Goal: Task Accomplishment & Management: Manage account settings

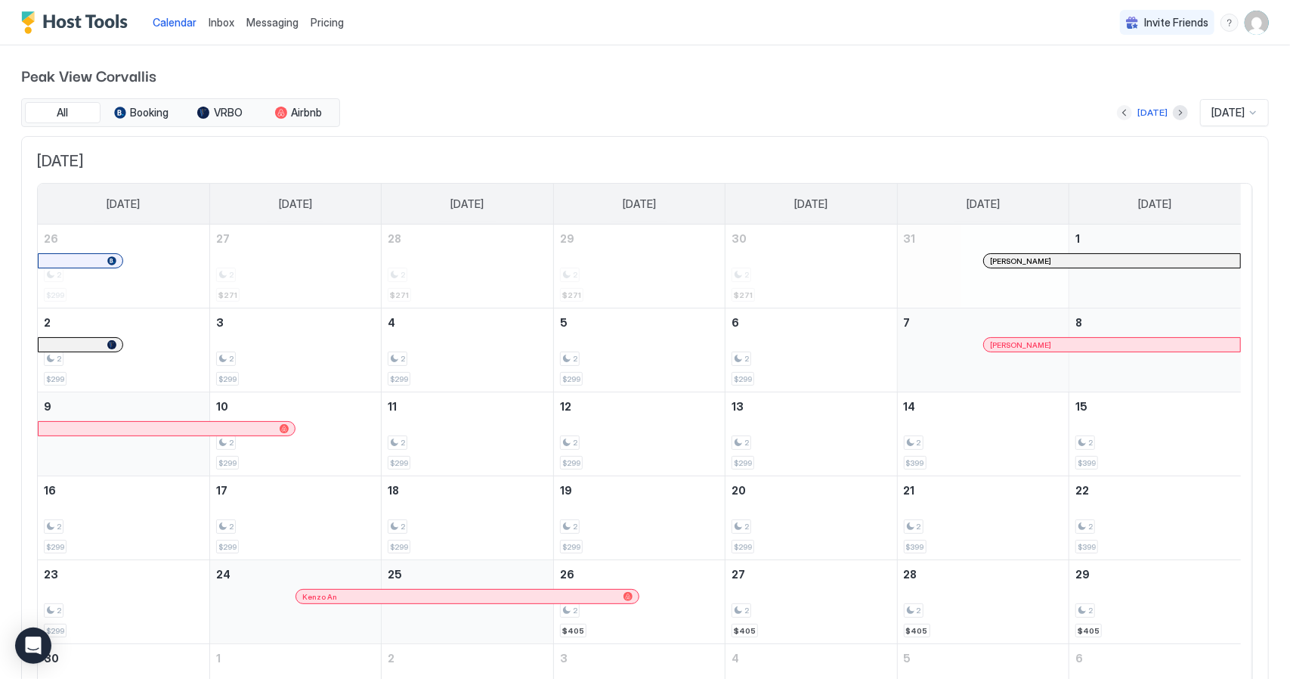
click at [1117, 111] on button "Previous month" at bounding box center [1124, 112] width 15 height 15
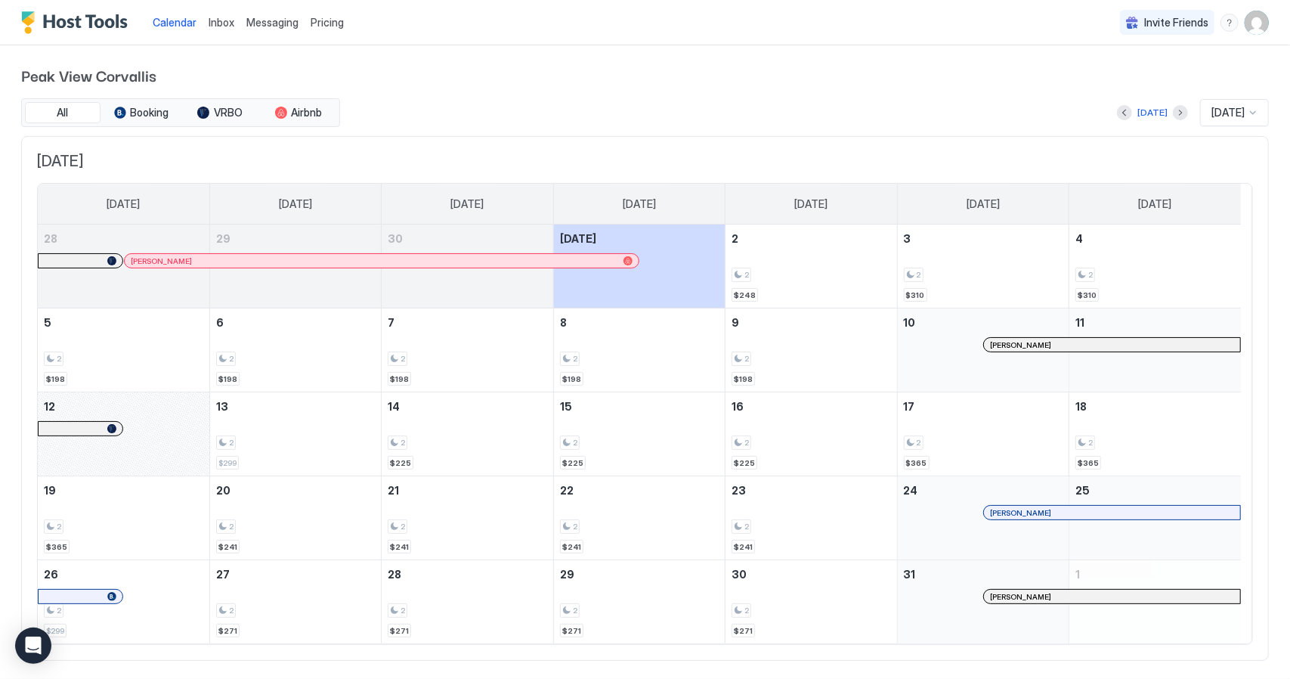
click at [1249, 16] on img "User profile" at bounding box center [1256, 23] width 24 height 24
click at [1084, 90] on div "Settings" at bounding box center [1100, 85] width 59 height 14
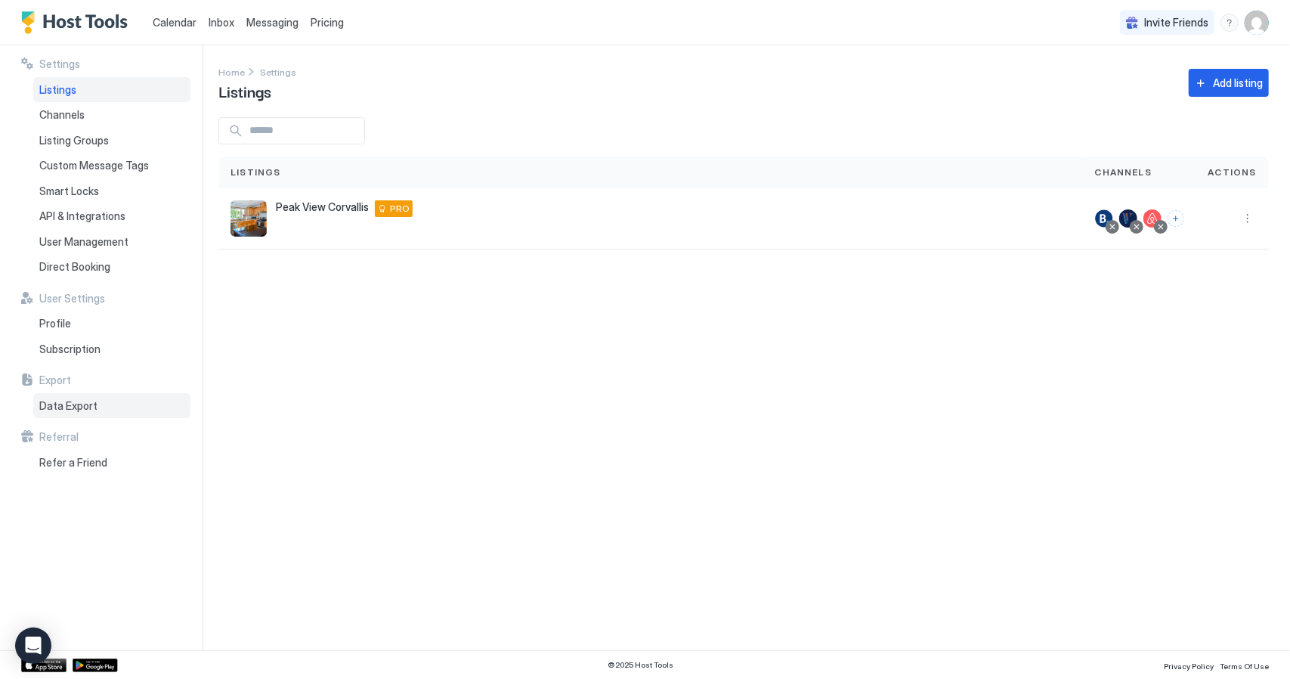
click at [72, 399] on span "Data Export" at bounding box center [68, 406] width 58 height 14
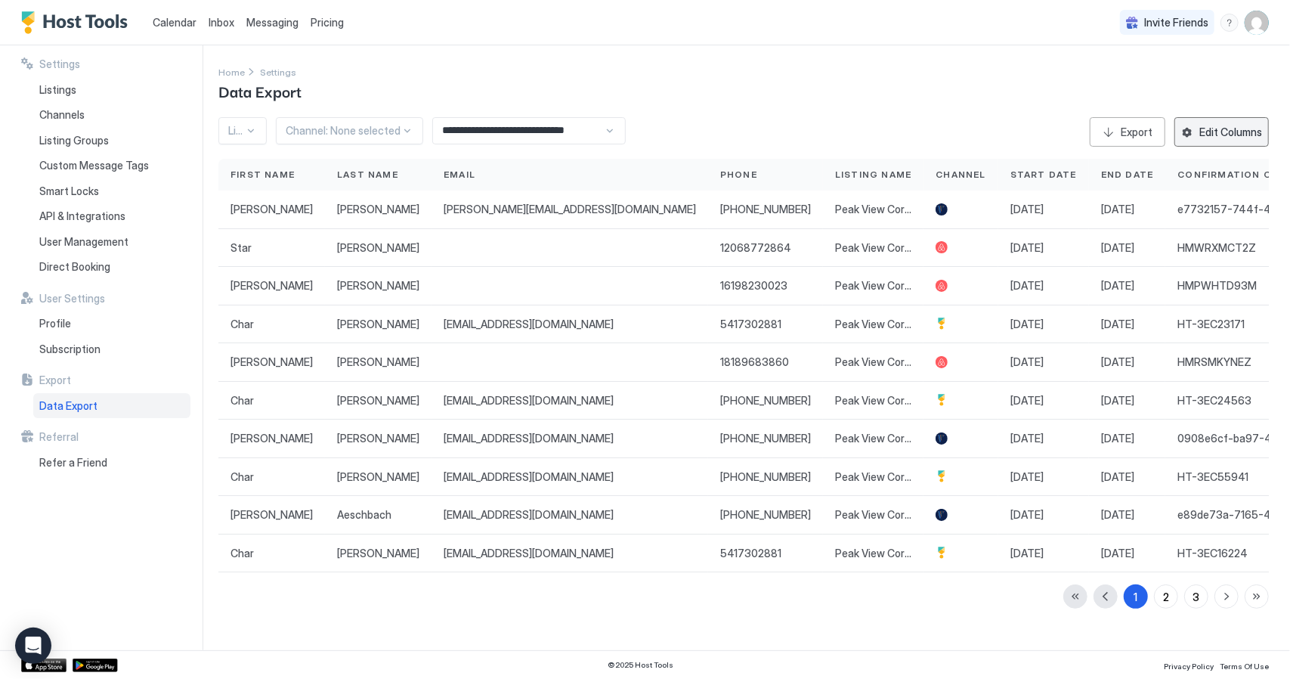
click at [1198, 132] on button "Edit Columns" at bounding box center [1221, 131] width 94 height 29
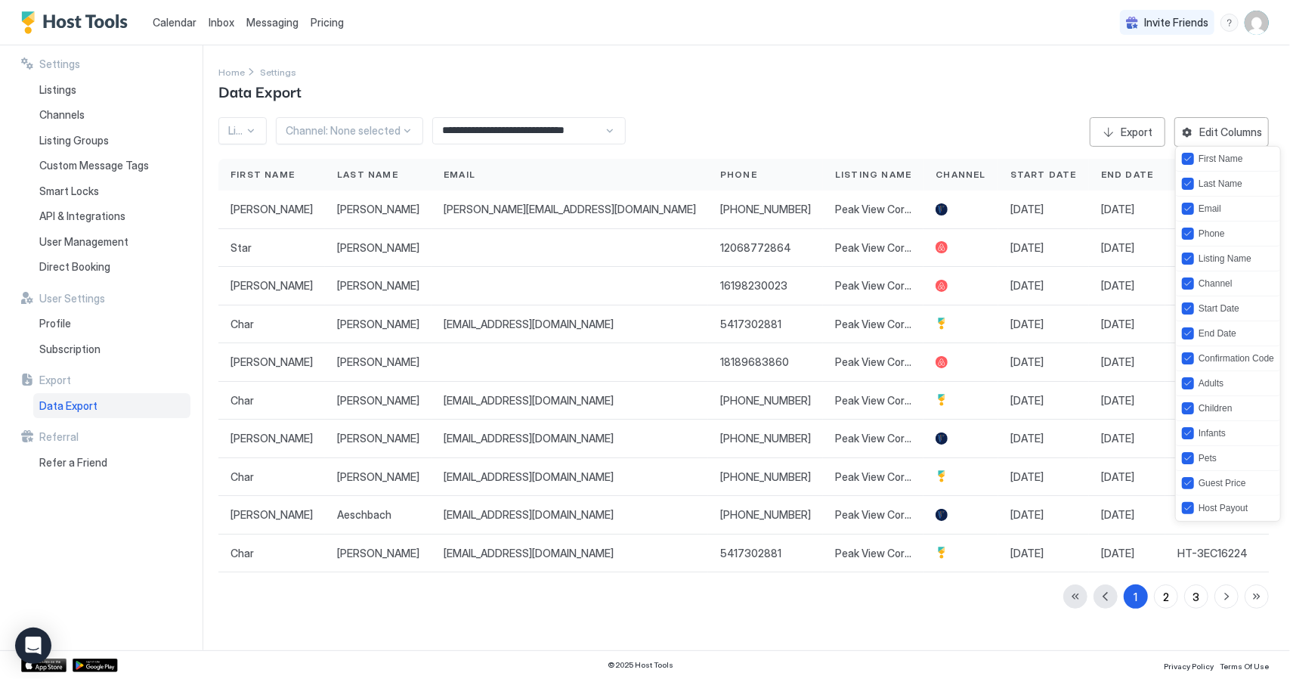
click at [987, 84] on div at bounding box center [645, 339] width 1290 height 679
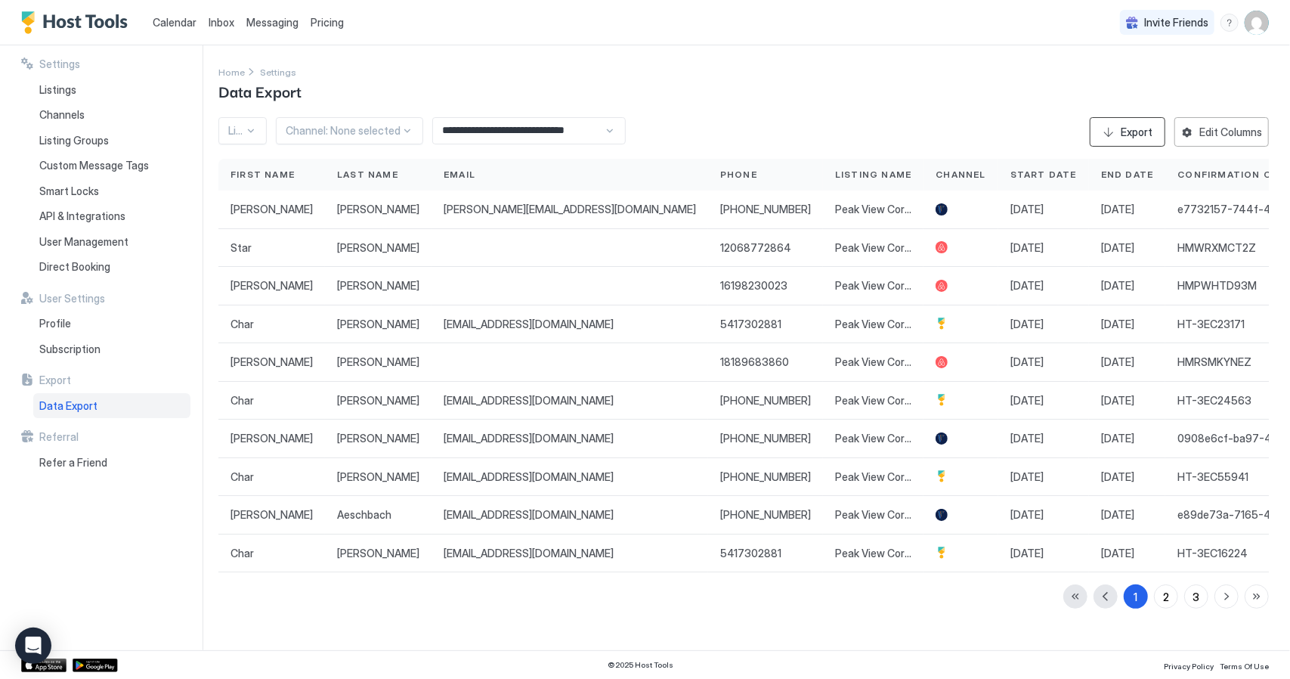
click at [1108, 132] on button "Export" at bounding box center [1128, 131] width 76 height 29
click at [174, 21] on span "Calendar" at bounding box center [175, 22] width 44 height 13
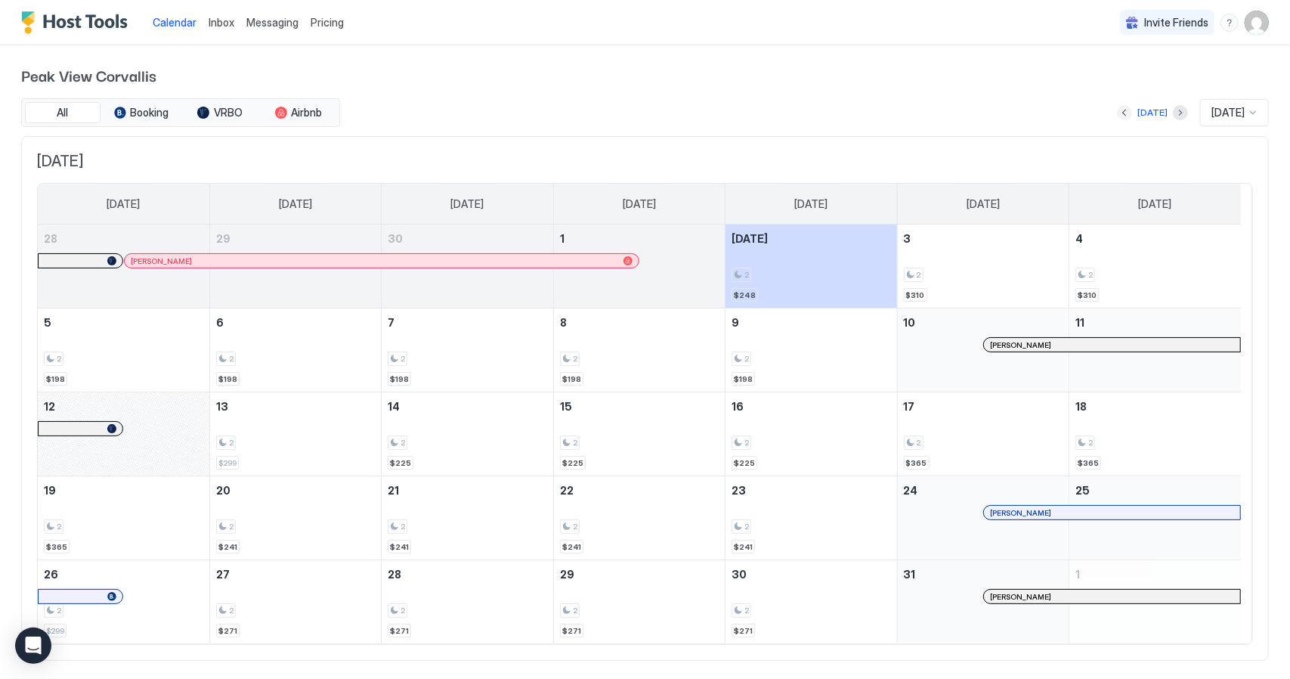
click at [1117, 110] on button "Previous month" at bounding box center [1124, 112] width 15 height 15
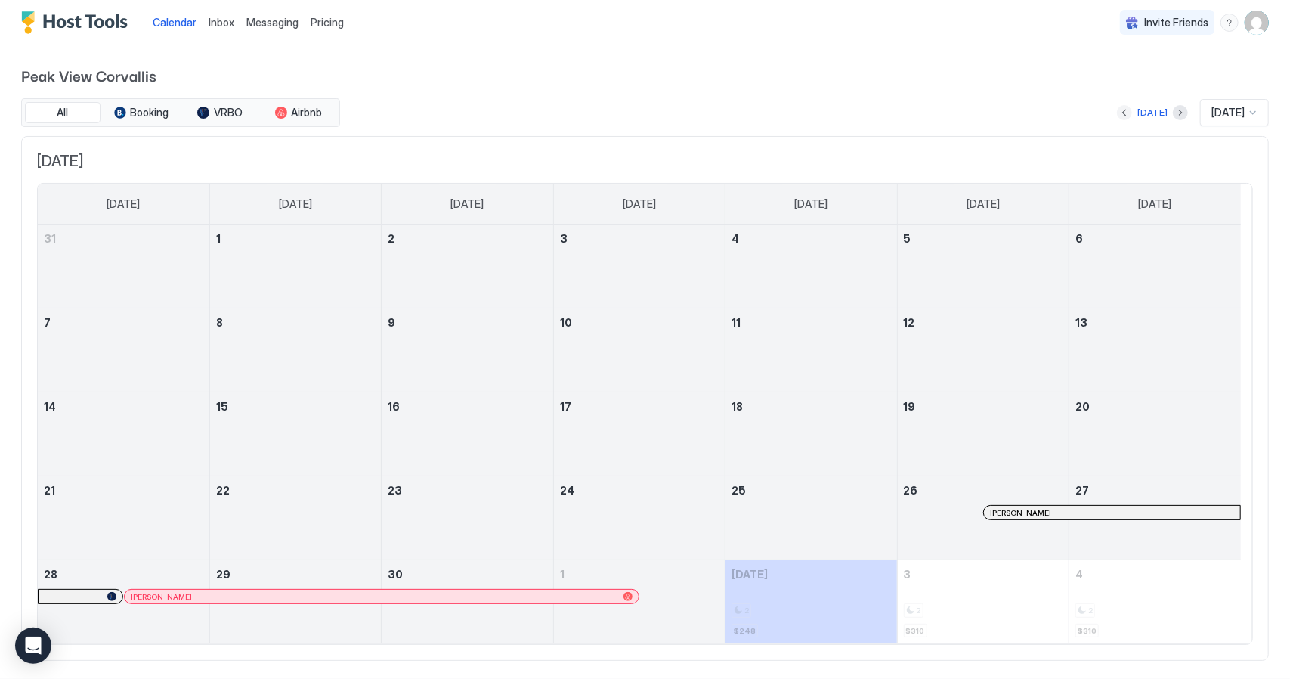
click at [1117, 110] on button "Previous month" at bounding box center [1124, 112] width 15 height 15
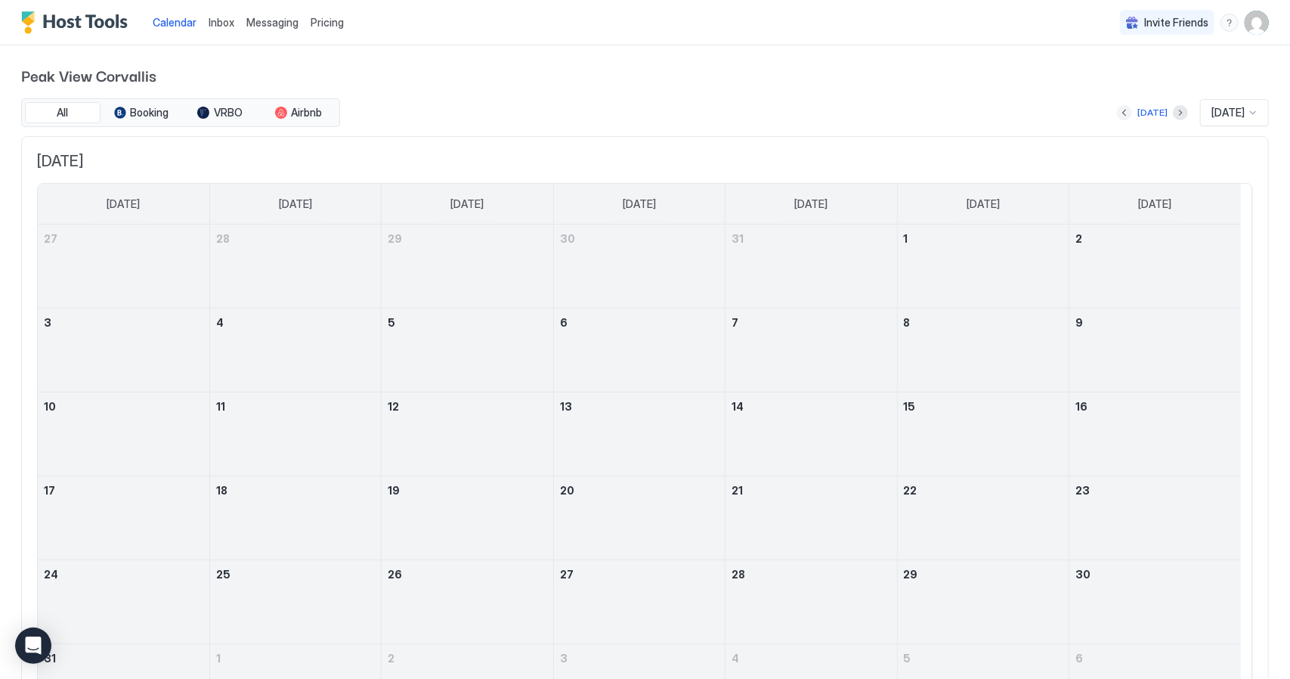
click at [1117, 110] on button "Previous month" at bounding box center [1124, 112] width 15 height 15
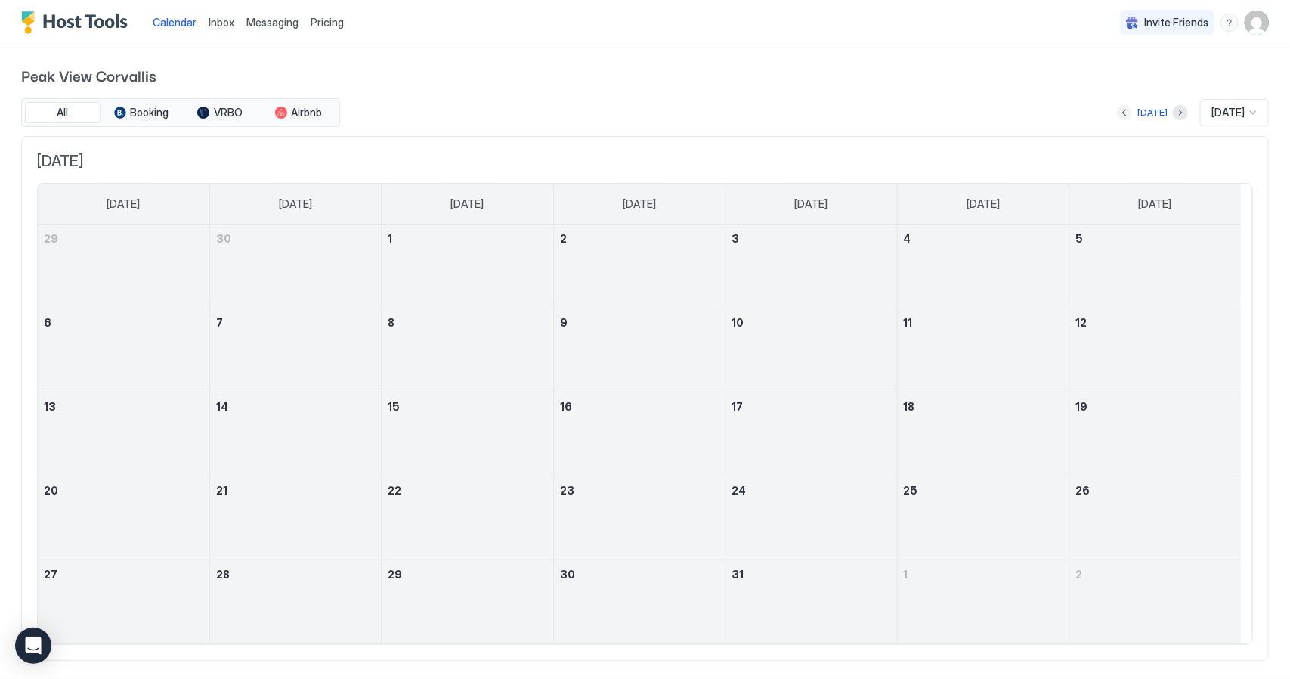
click at [1117, 110] on button "Previous month" at bounding box center [1124, 112] width 15 height 15
click at [1117, 112] on button "Previous month" at bounding box center [1124, 112] width 15 height 15
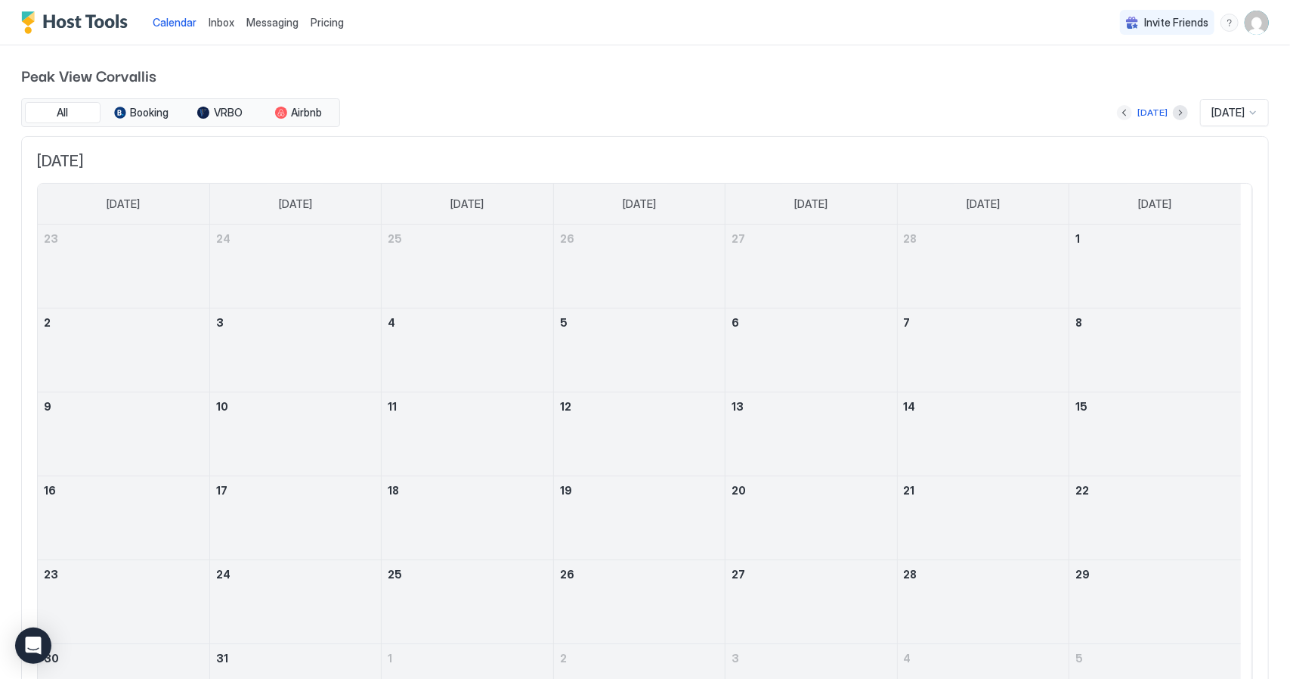
click at [1117, 112] on button "Previous month" at bounding box center [1124, 112] width 15 height 15
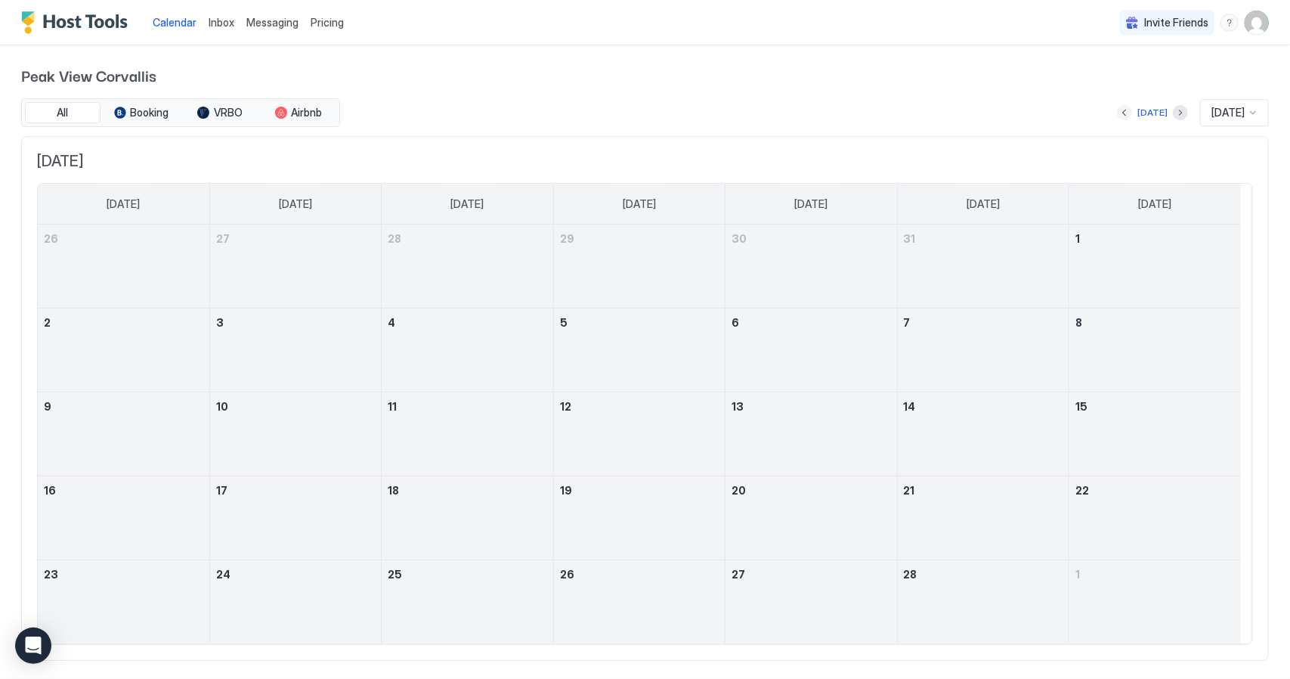
click at [1117, 112] on button "Previous month" at bounding box center [1124, 112] width 15 height 15
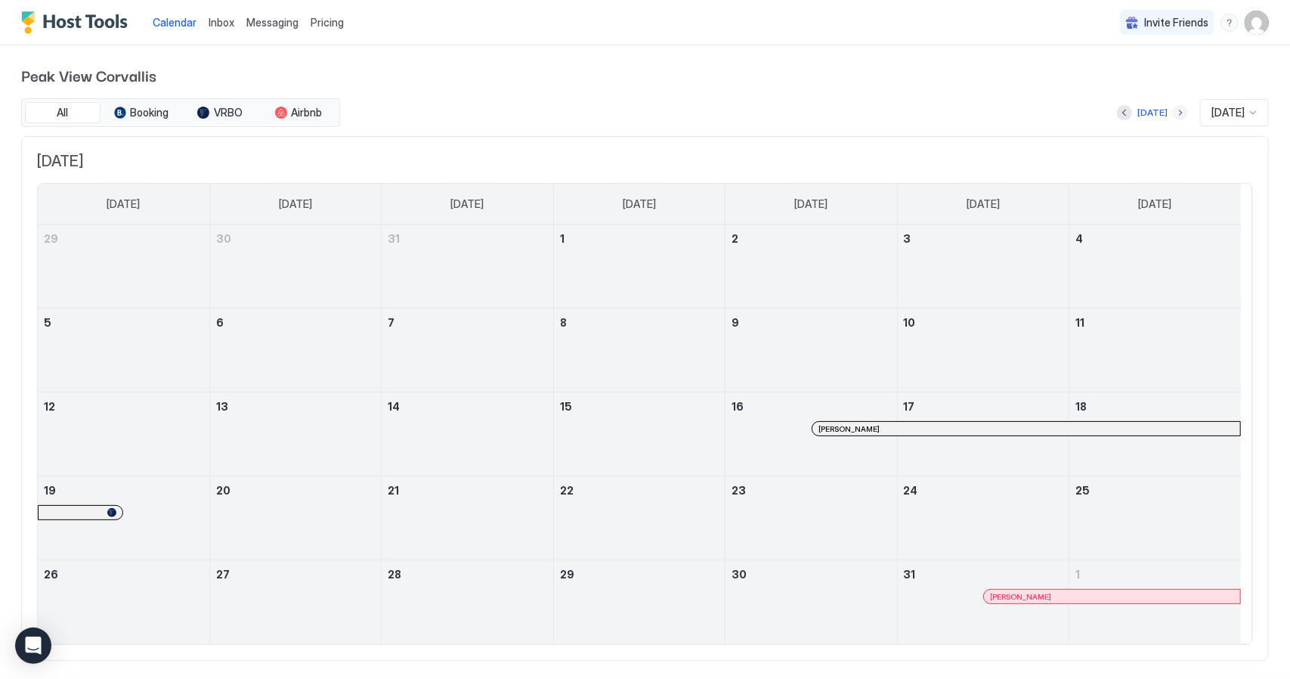
click at [1173, 108] on button "Next month" at bounding box center [1180, 112] width 15 height 15
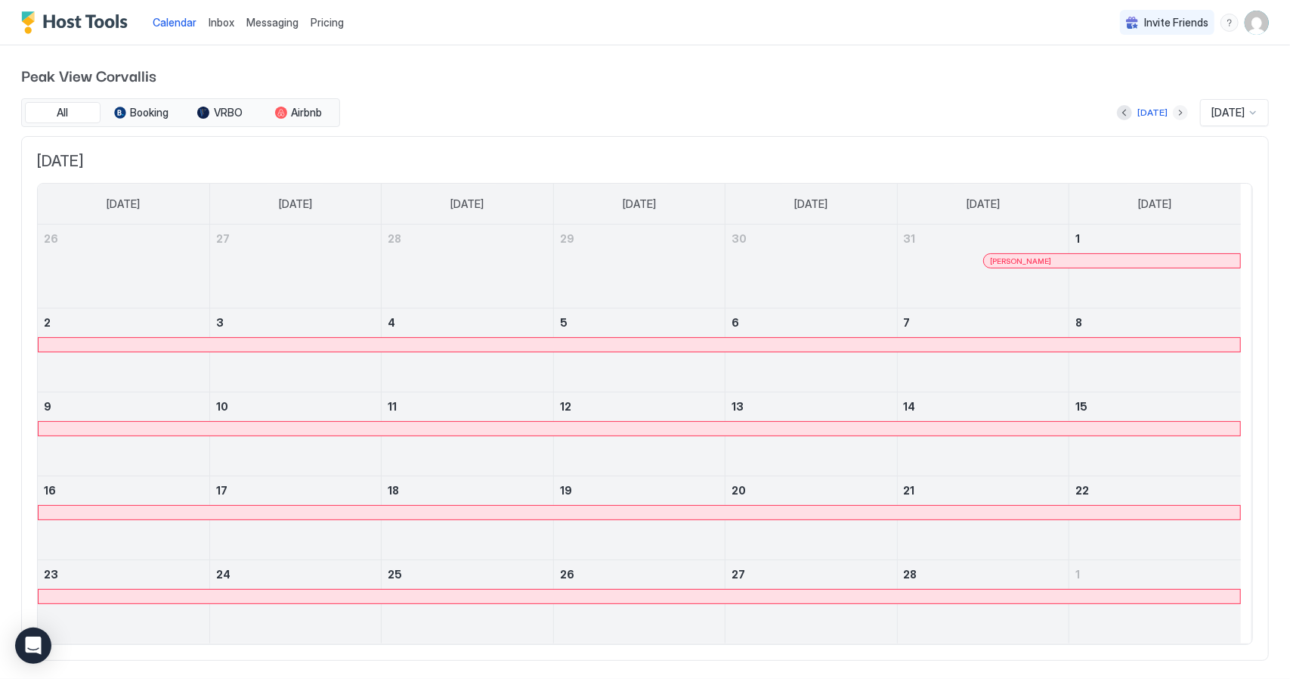
click at [1173, 108] on button "Next month" at bounding box center [1180, 112] width 15 height 15
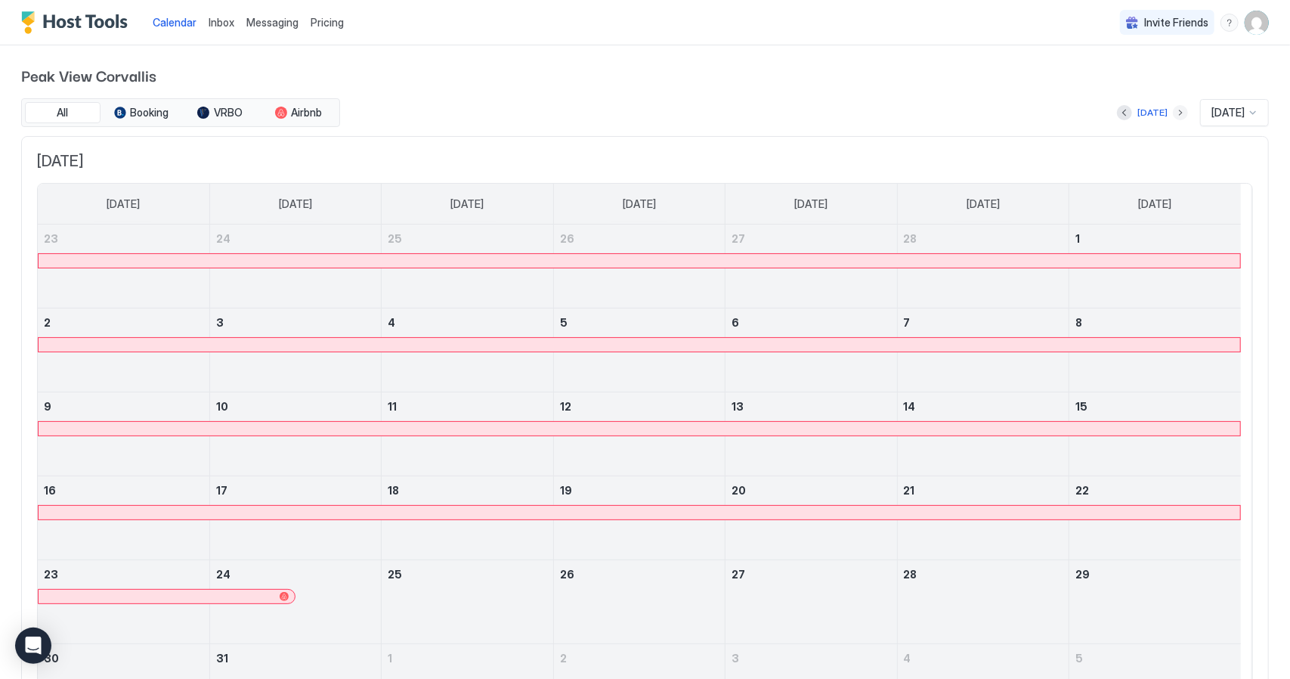
click at [1173, 108] on button "Next month" at bounding box center [1180, 112] width 15 height 15
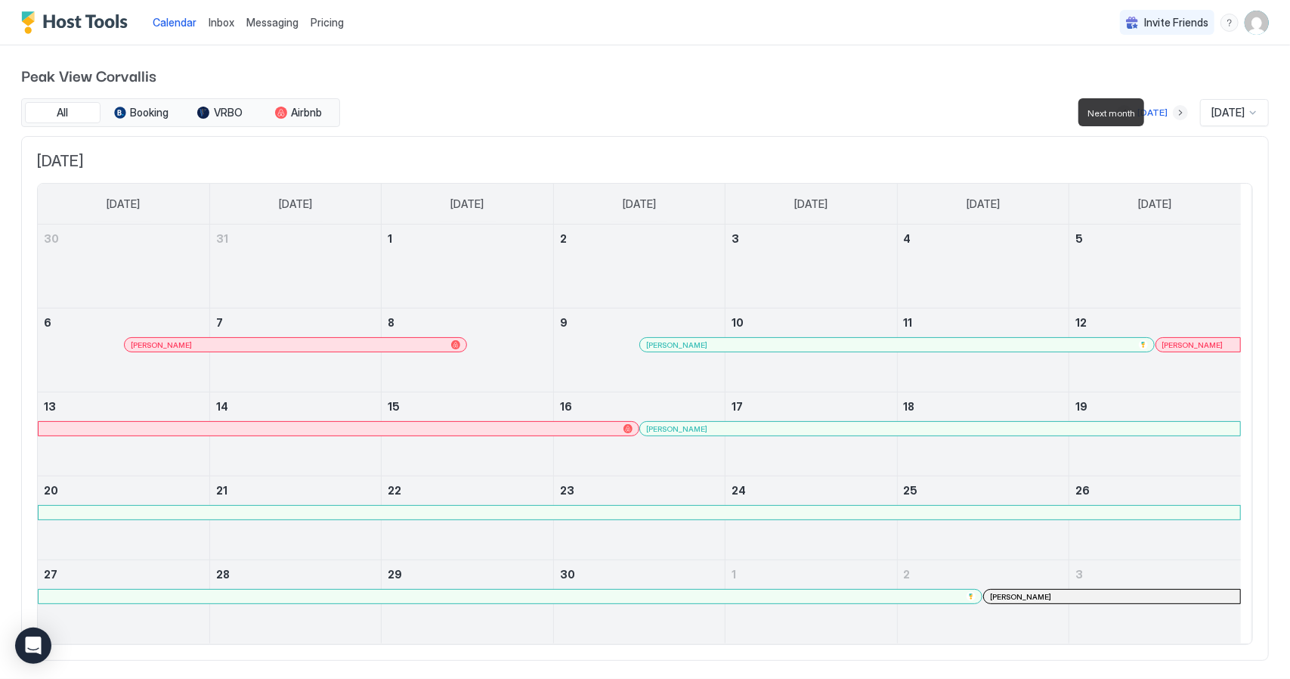
click at [1173, 111] on button "Next month" at bounding box center [1180, 112] width 15 height 15
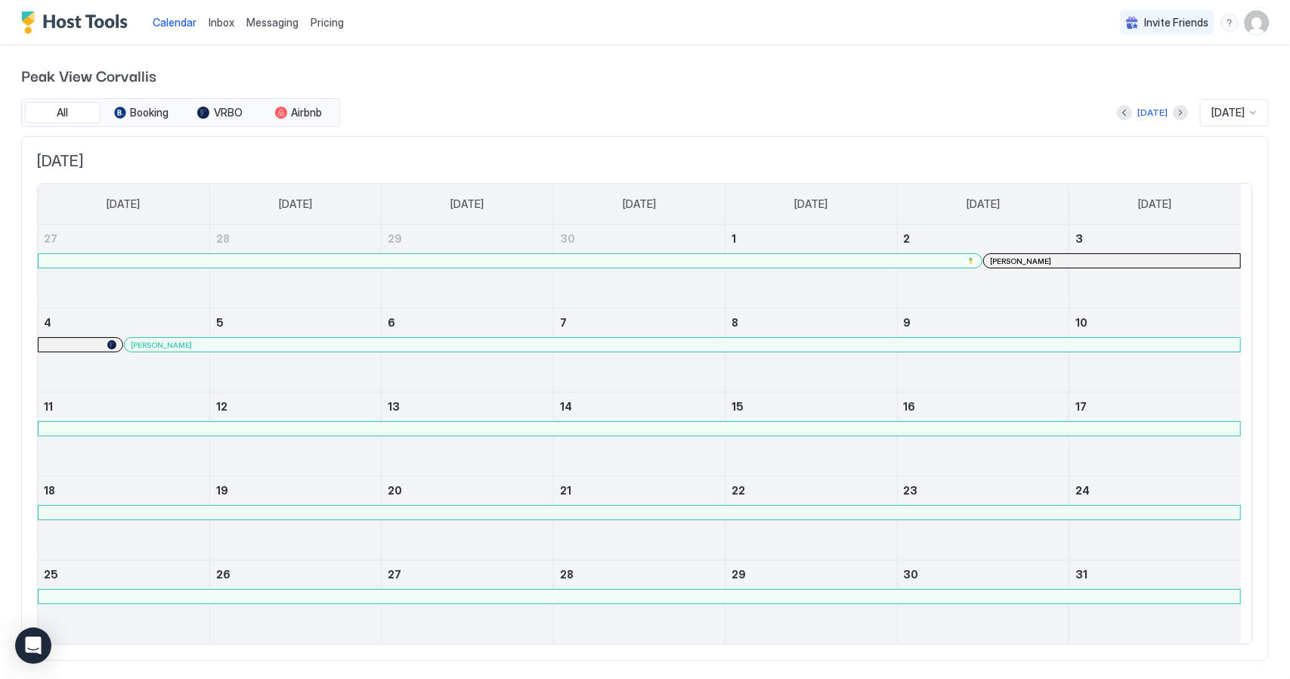
click at [1117, 113] on div "[DATE]" at bounding box center [1152, 113] width 71 height 18
click at [1117, 110] on button "Previous month" at bounding box center [1124, 112] width 15 height 15
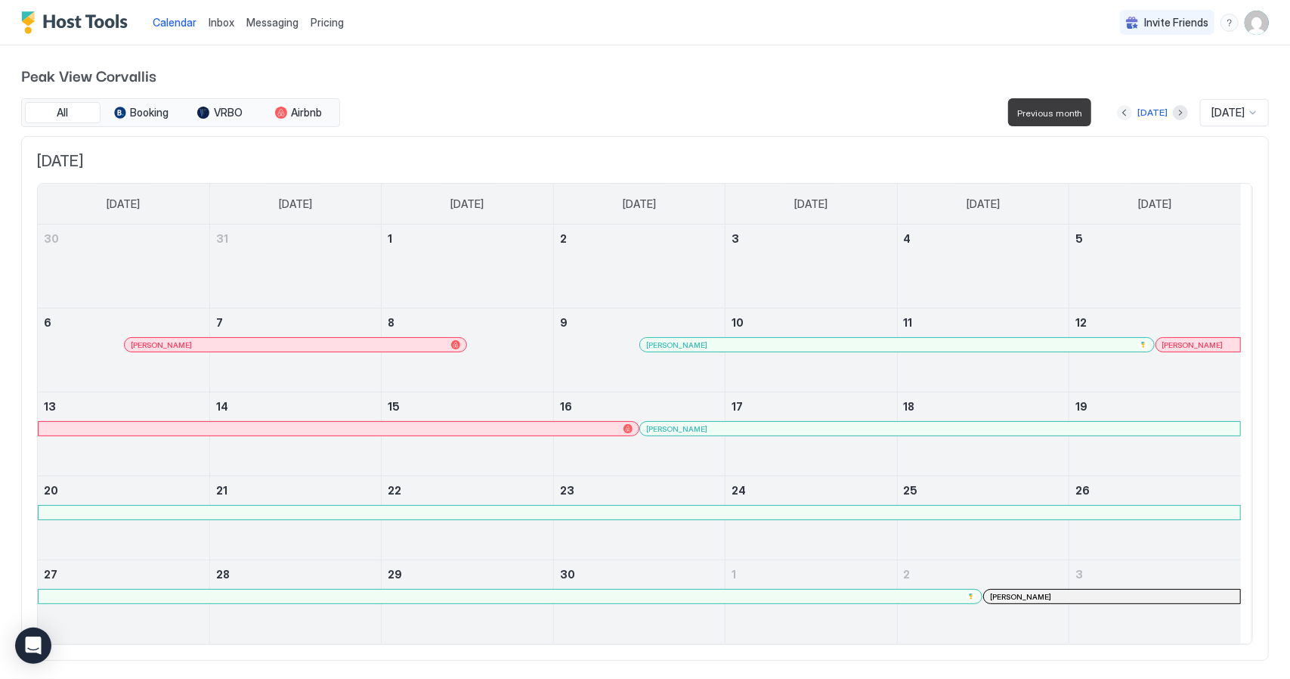
click at [1117, 110] on button "Previous month" at bounding box center [1124, 112] width 15 height 15
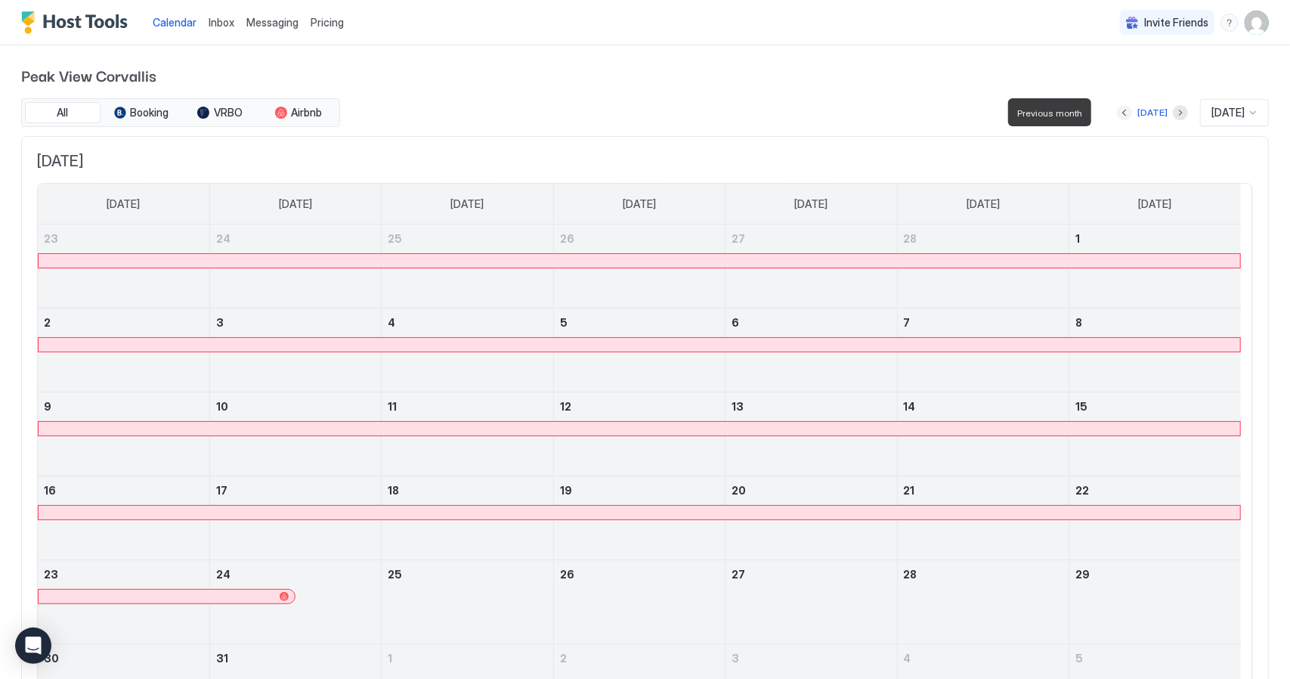
click at [1117, 110] on button "Previous month" at bounding box center [1124, 112] width 15 height 15
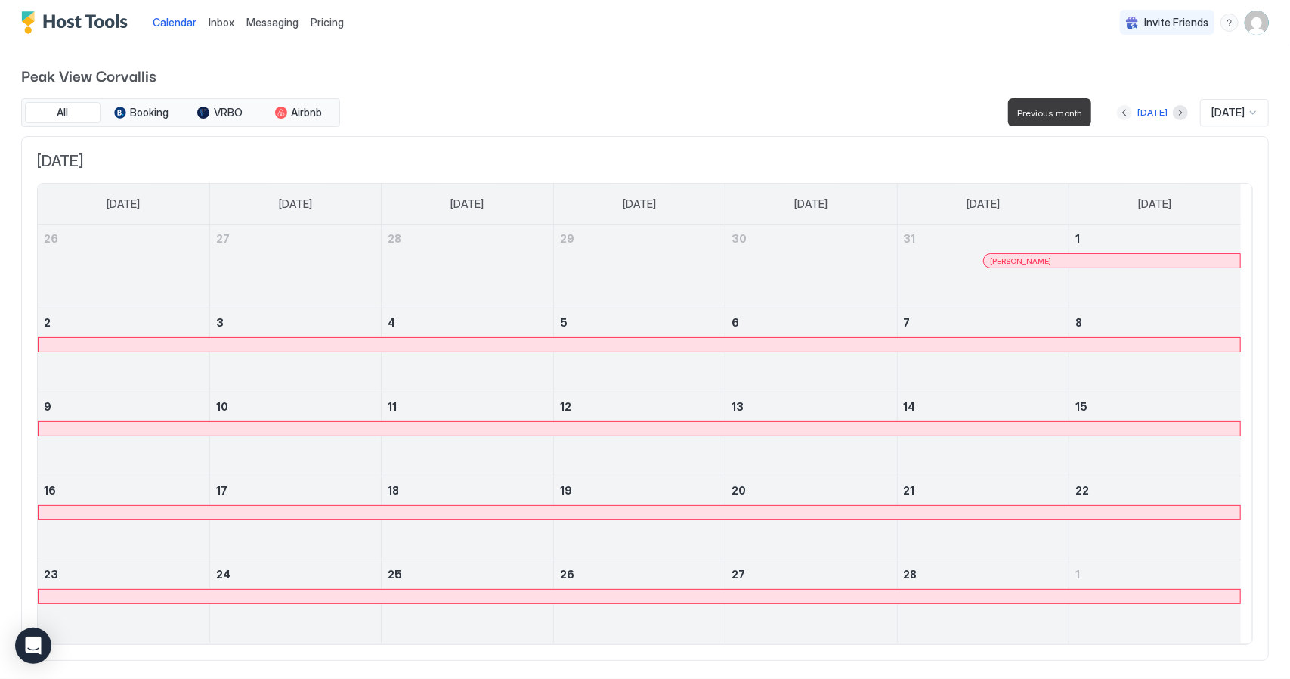
click at [1117, 110] on button "Previous month" at bounding box center [1124, 112] width 15 height 15
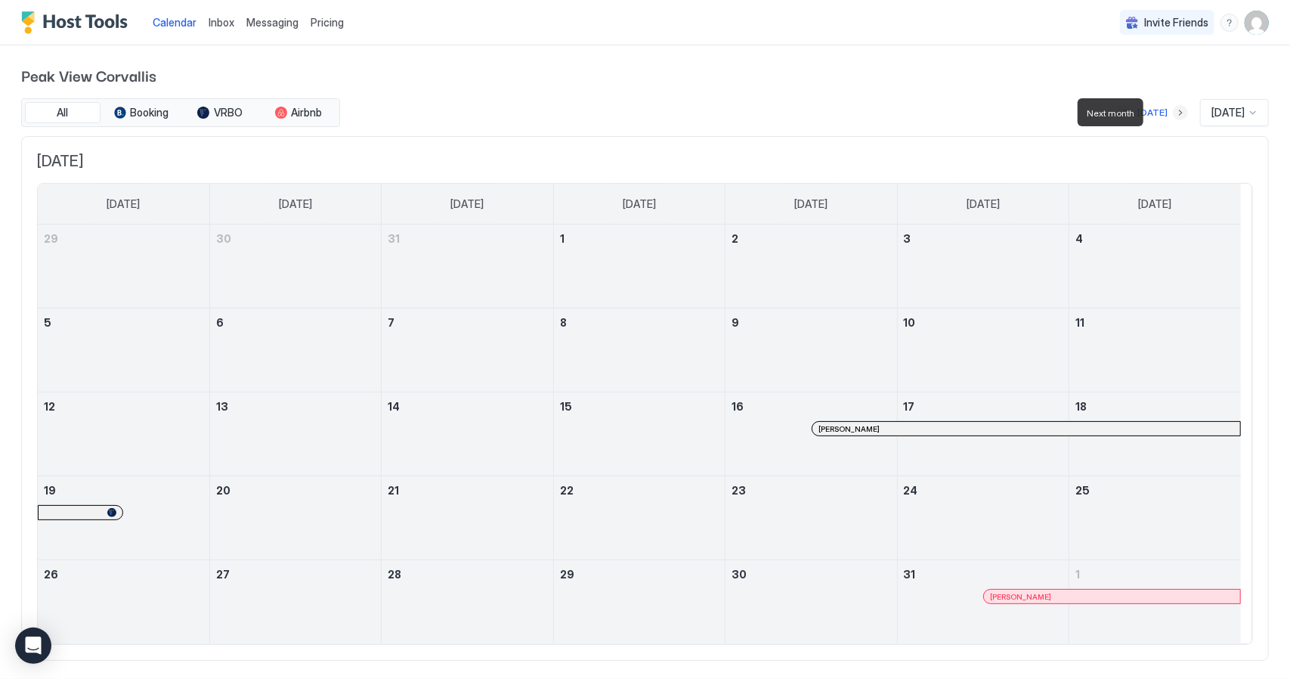
click at [1173, 118] on button "Next month" at bounding box center [1180, 112] width 15 height 15
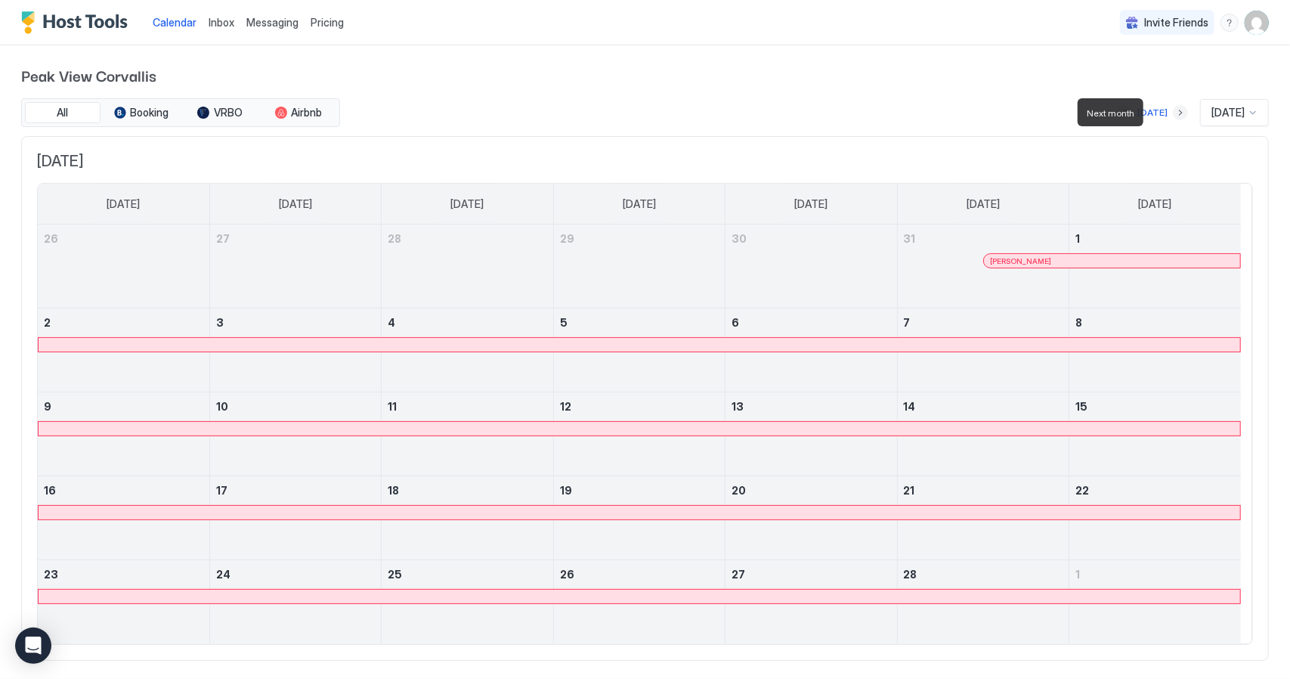
click at [1173, 118] on button "Next month" at bounding box center [1180, 112] width 15 height 15
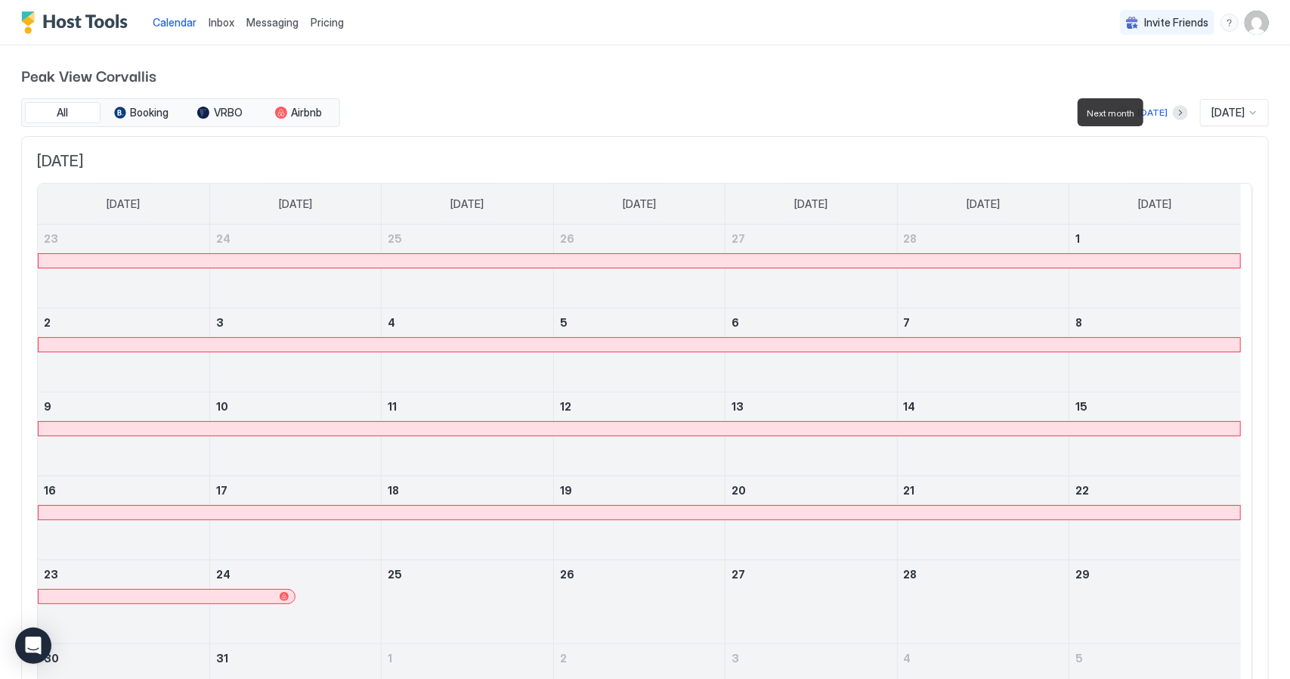
click at [1173, 118] on div at bounding box center [1180, 112] width 15 height 15
click at [1173, 113] on button "Next month" at bounding box center [1180, 112] width 15 height 15
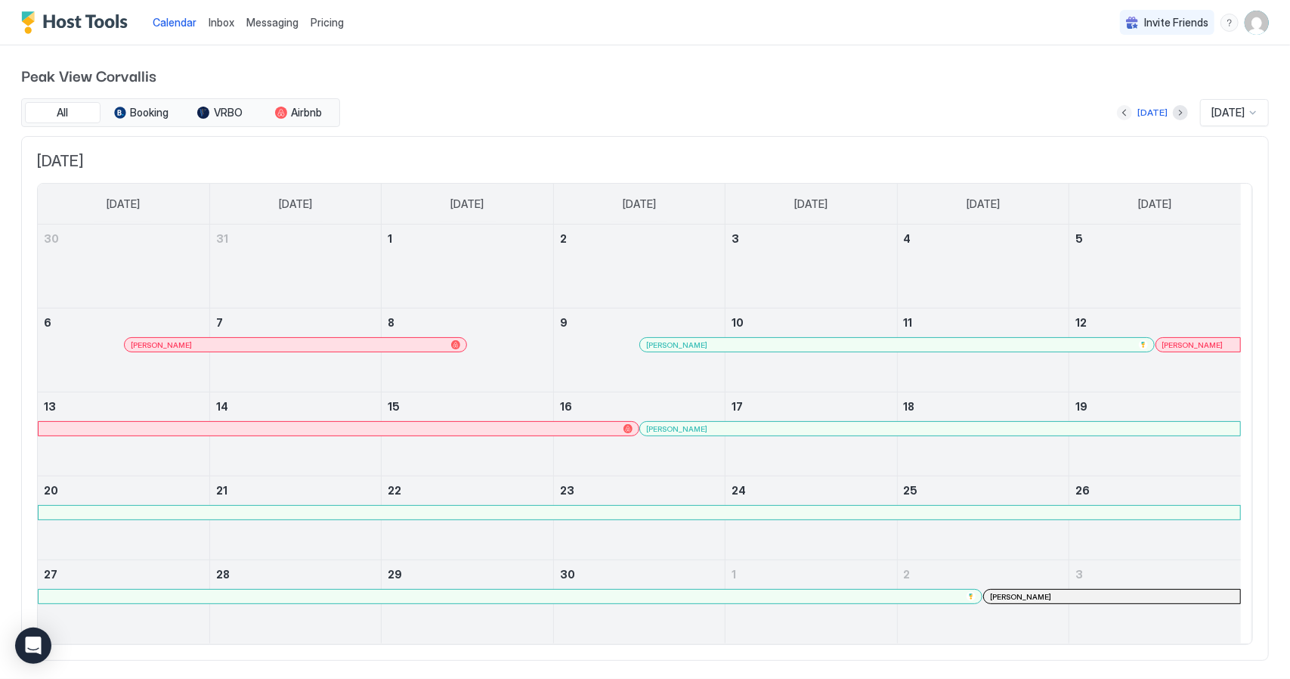
click at [1117, 115] on button "Previous month" at bounding box center [1124, 112] width 15 height 15
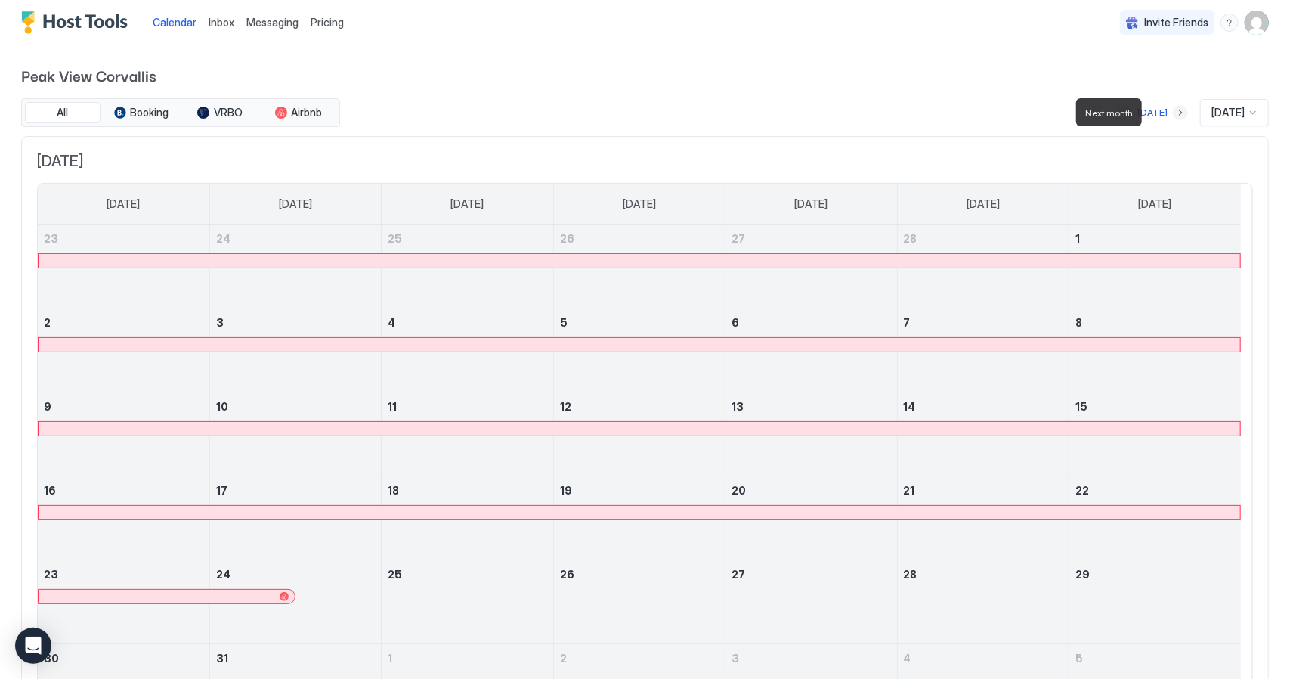
click at [1173, 113] on button "Next month" at bounding box center [1180, 112] width 15 height 15
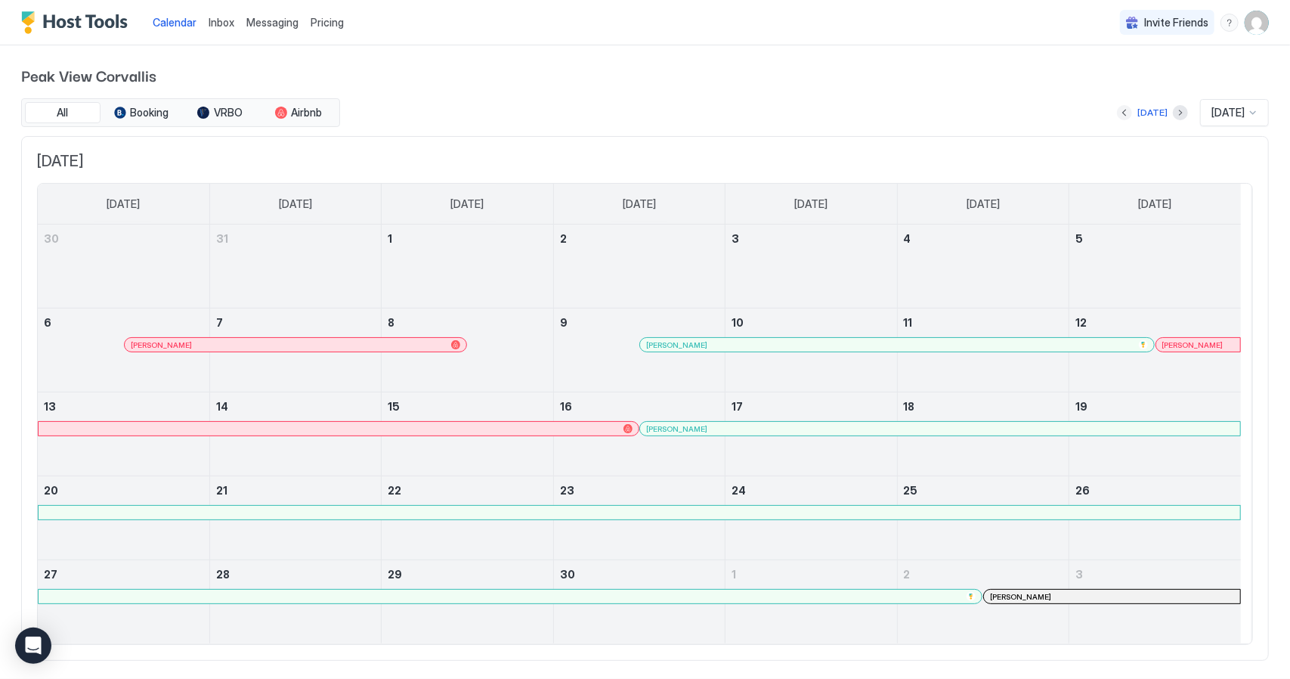
click at [1117, 113] on button "Previous month" at bounding box center [1124, 112] width 15 height 15
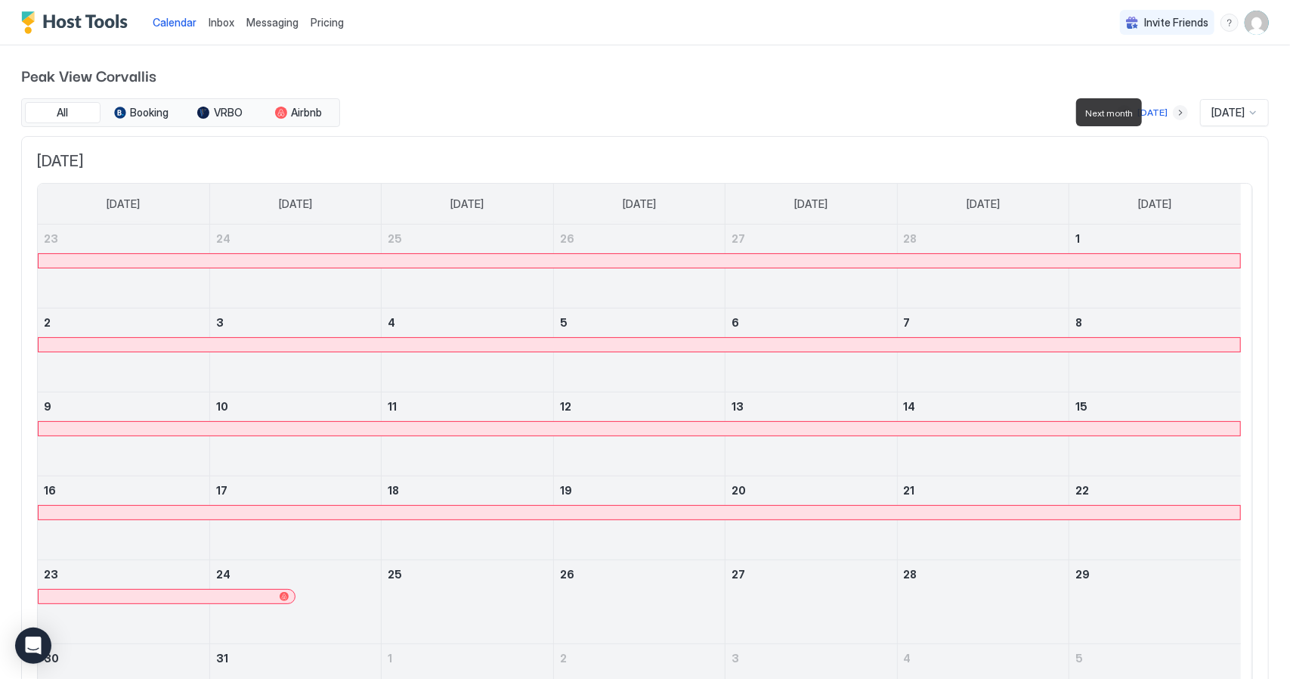
click at [1173, 110] on button "Next month" at bounding box center [1180, 112] width 15 height 15
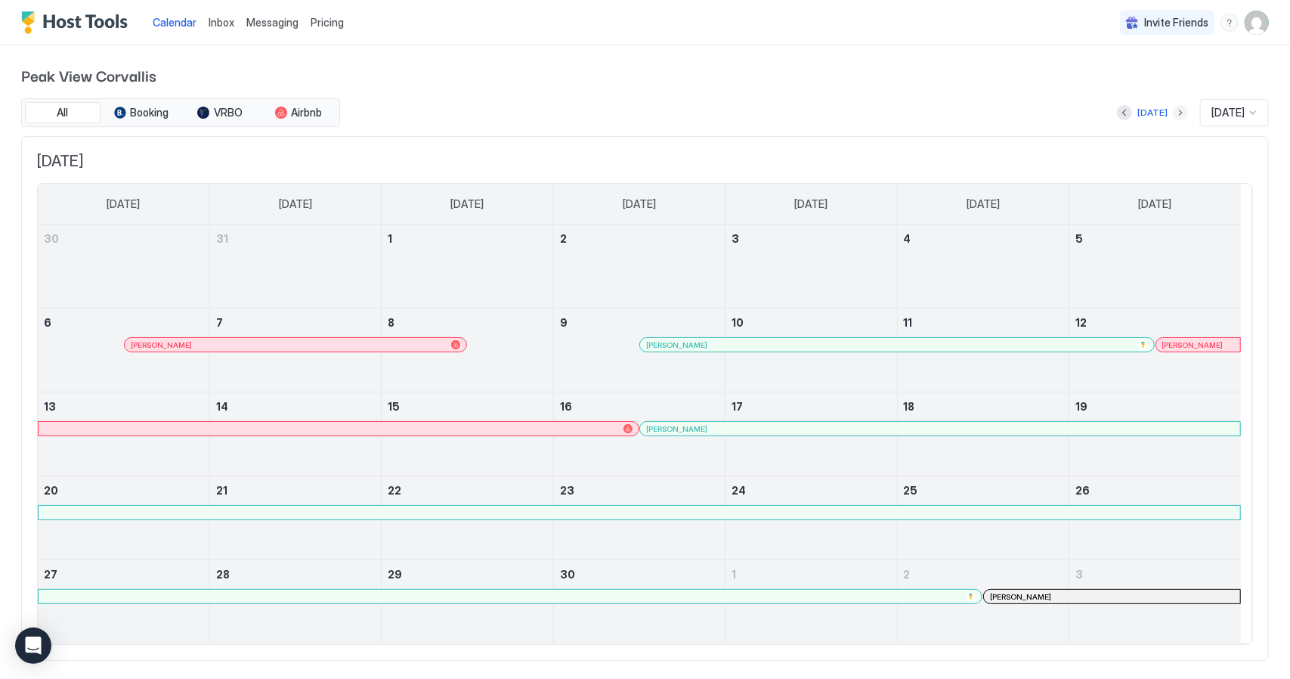
click at [1173, 113] on button "Next month" at bounding box center [1180, 112] width 15 height 15
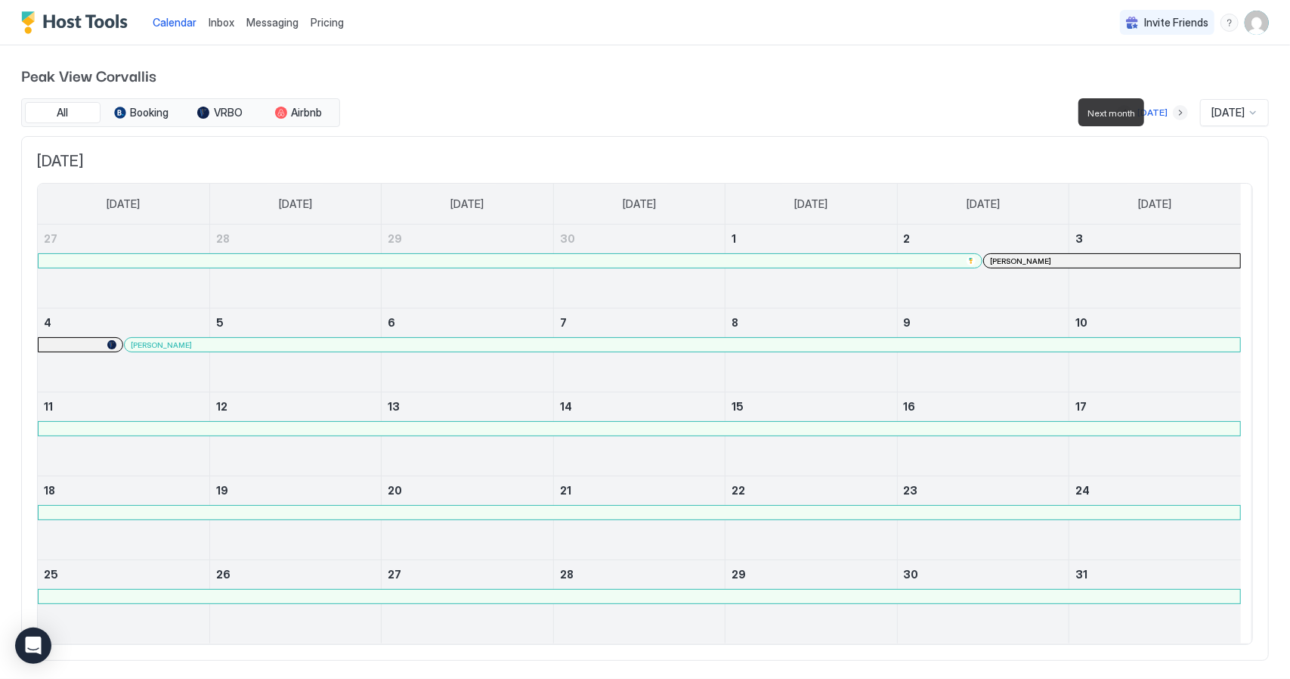
click at [1173, 113] on button "Next month" at bounding box center [1180, 112] width 15 height 15
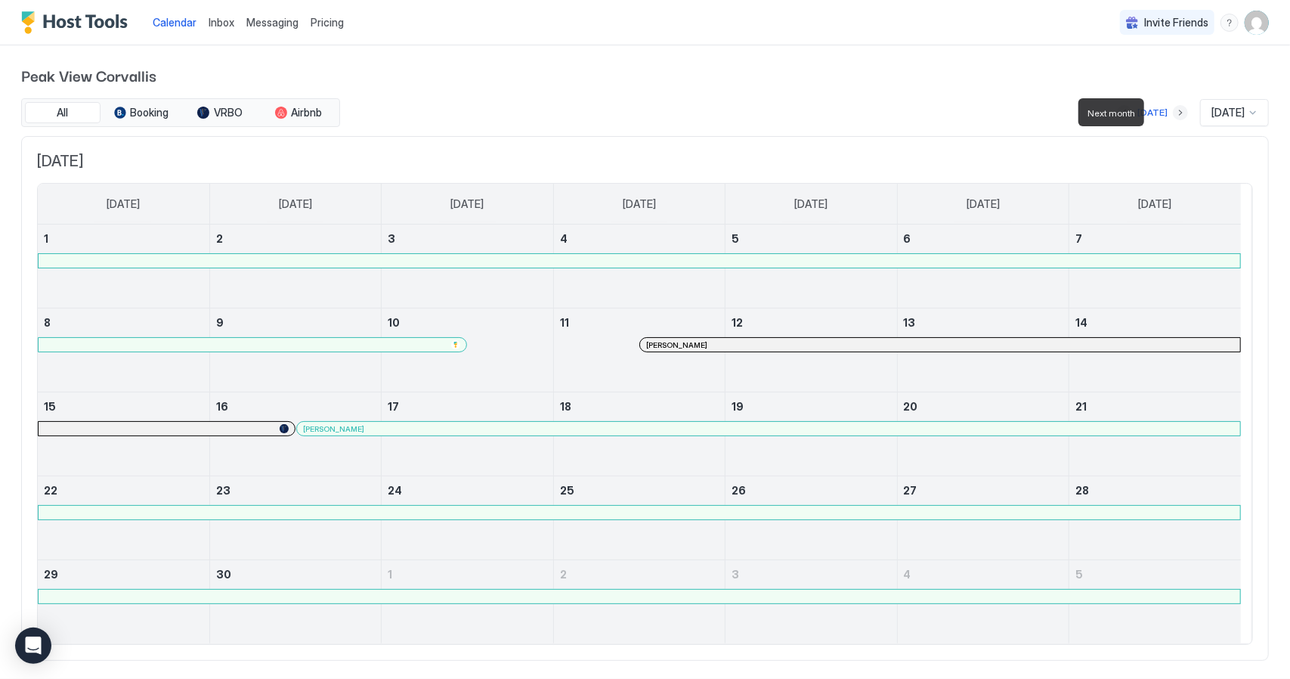
click at [1173, 113] on button "Next month" at bounding box center [1180, 112] width 15 height 15
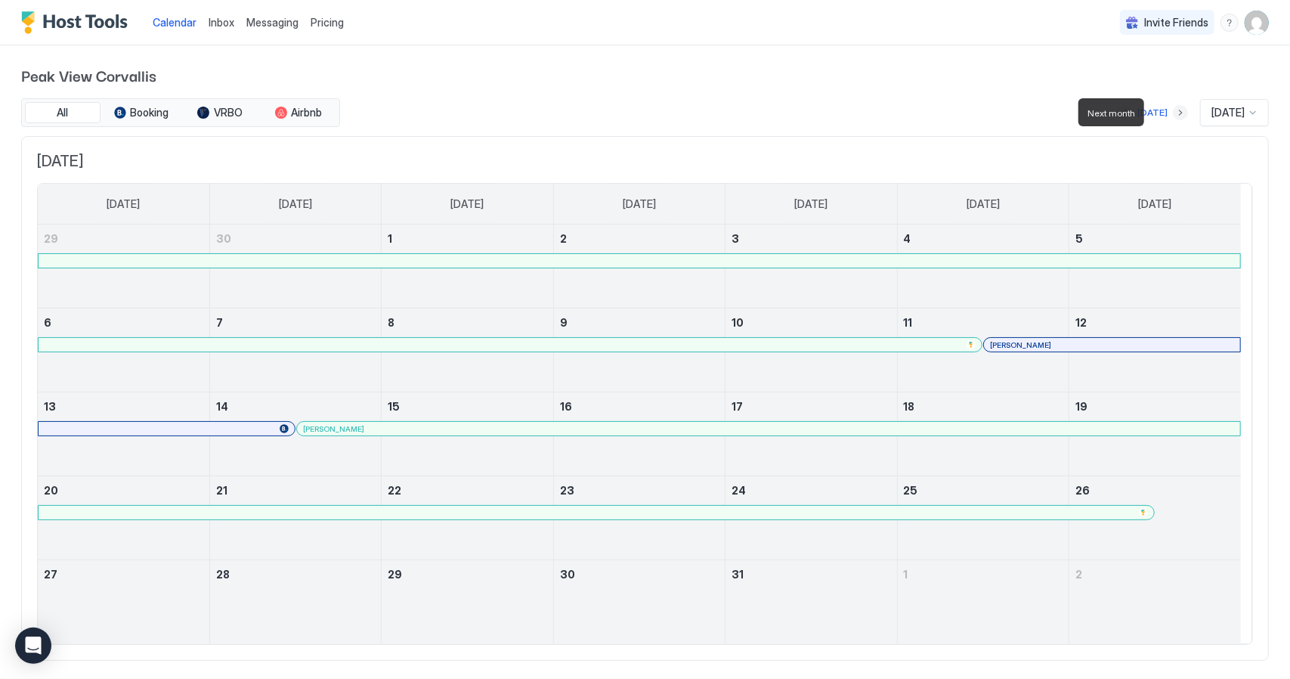
click at [1173, 113] on button "Next month" at bounding box center [1180, 112] width 15 height 15
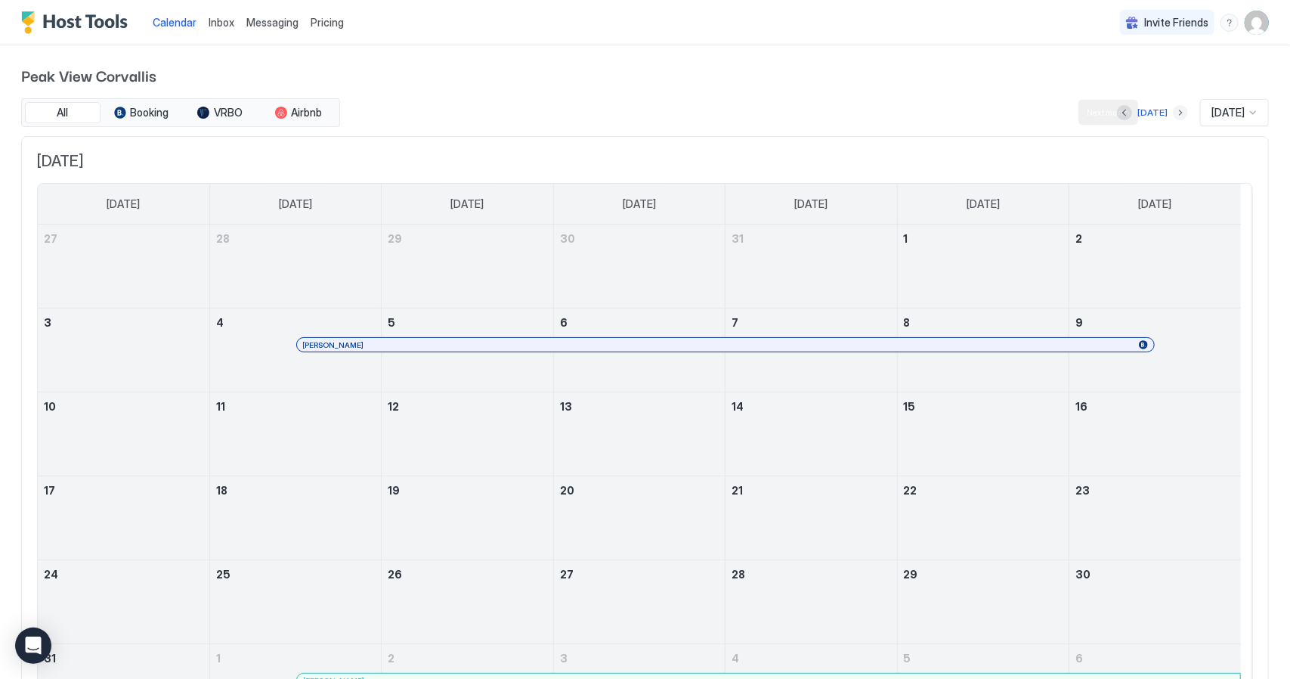
click at [1173, 111] on button "Next month" at bounding box center [1180, 112] width 15 height 15
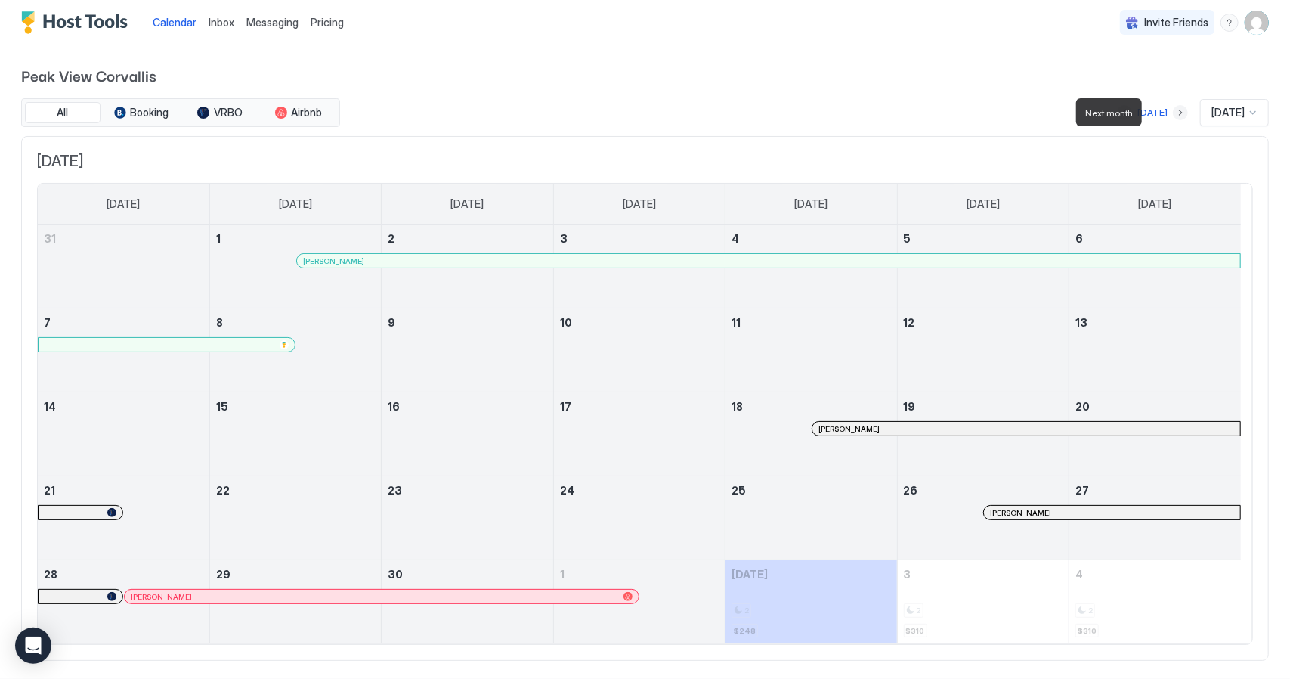
click at [1173, 111] on button "Next month" at bounding box center [1180, 112] width 15 height 15
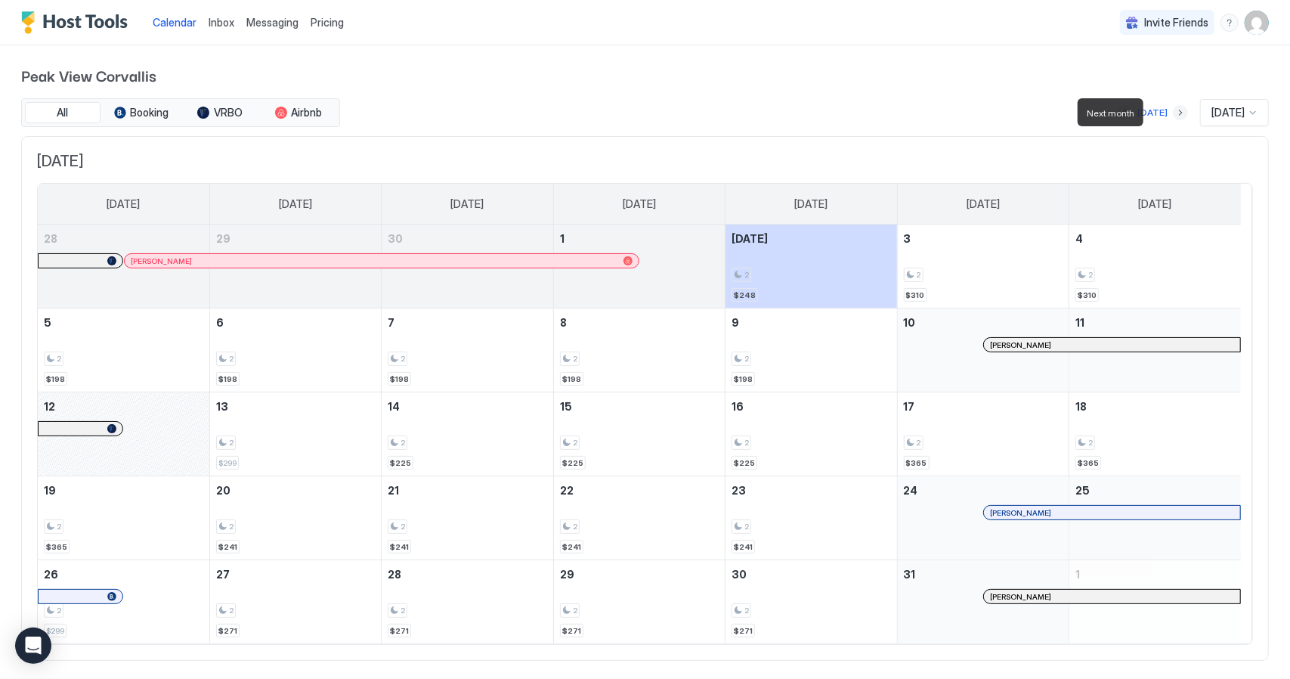
click at [1173, 111] on button "Next month" at bounding box center [1180, 112] width 15 height 15
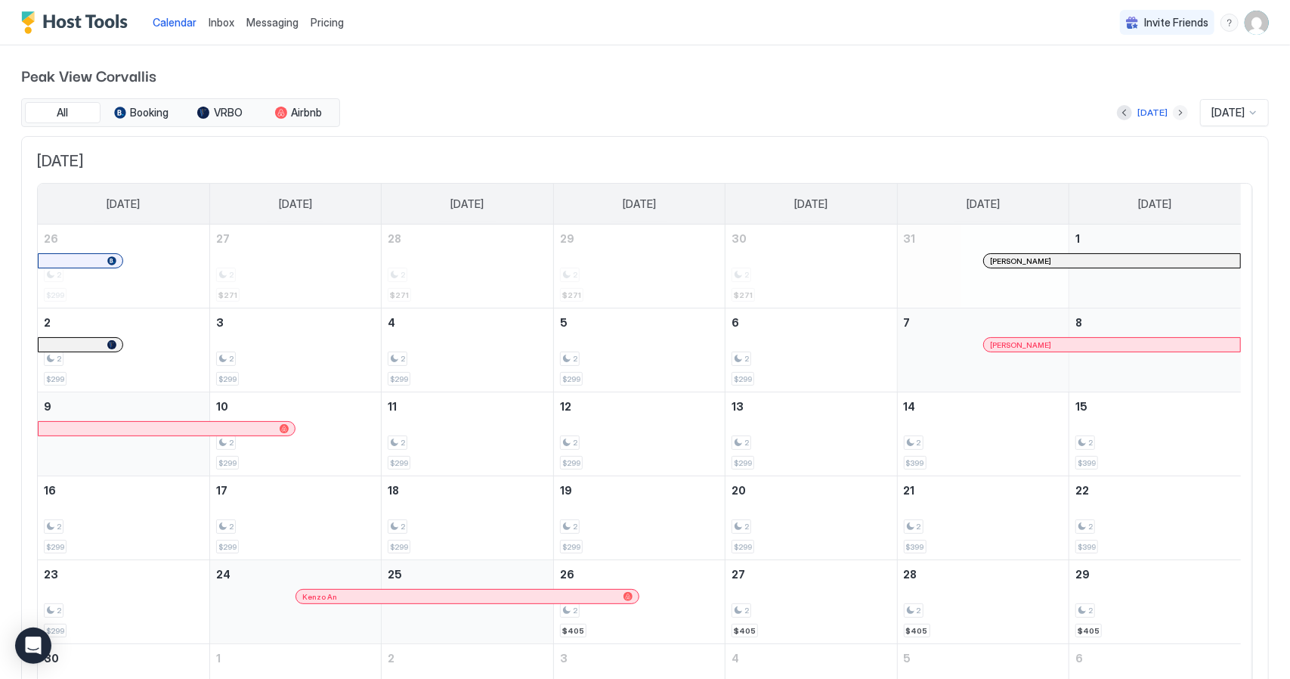
click at [1173, 108] on button "Next month" at bounding box center [1180, 112] width 15 height 15
